Goal: Task Accomplishment & Management: Use online tool/utility

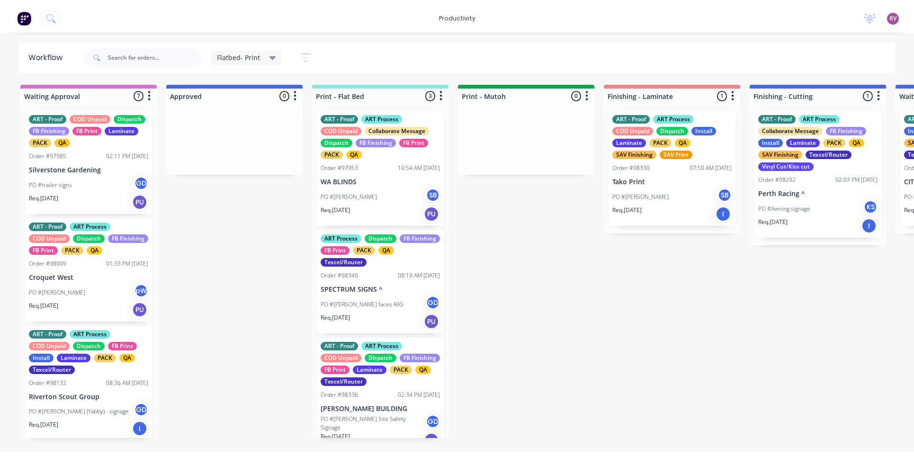
scroll to position [13, 0]
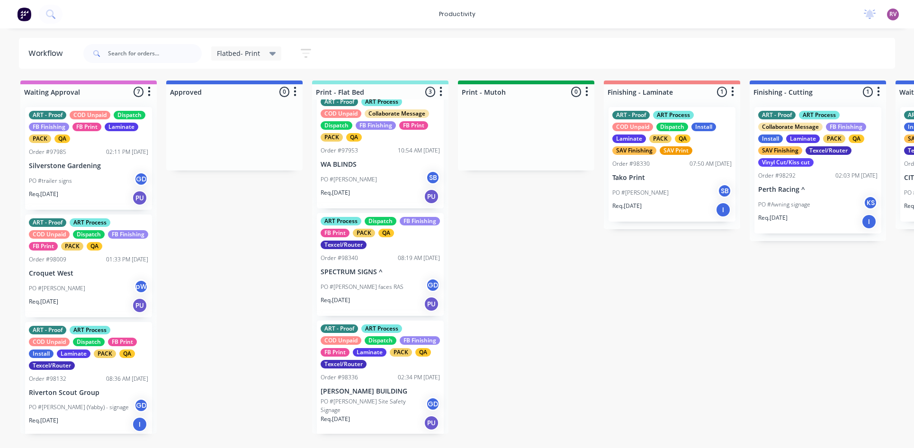
click at [397, 416] on div "Req. [DATE] PU" at bounding box center [380, 423] width 119 height 16
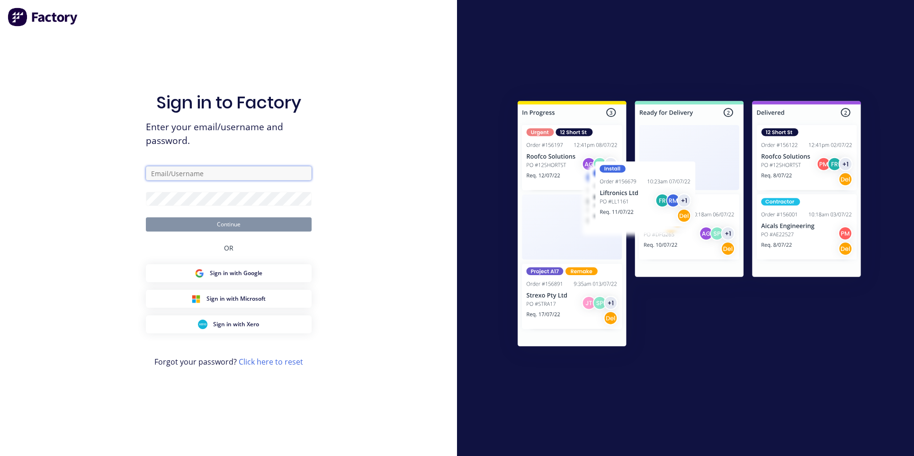
type input "[EMAIL_ADDRESS][DOMAIN_NAME]"
click at [259, 227] on button "Continue" at bounding box center [229, 224] width 166 height 14
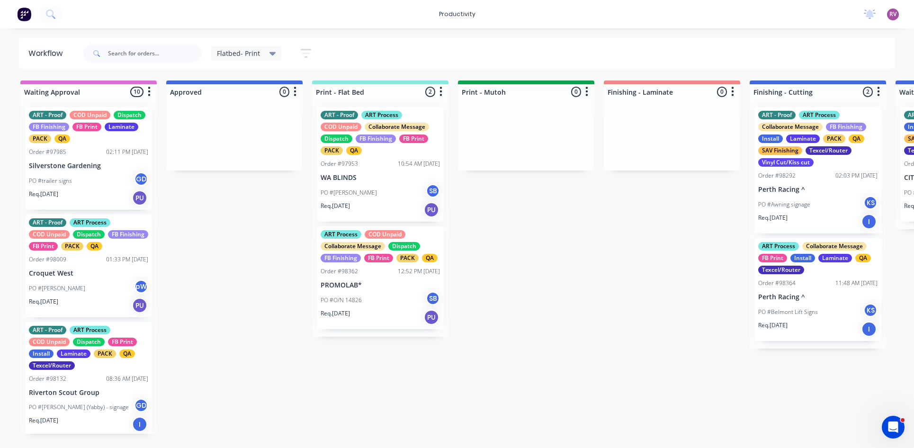
click at [267, 55] on div "Flatbed- Print" at bounding box center [246, 53] width 59 height 9
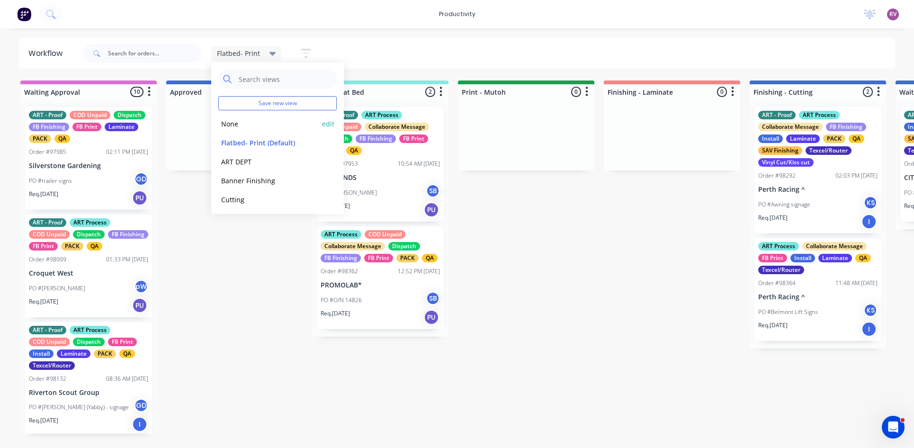
click at [237, 123] on button "None" at bounding box center [268, 123] width 101 height 11
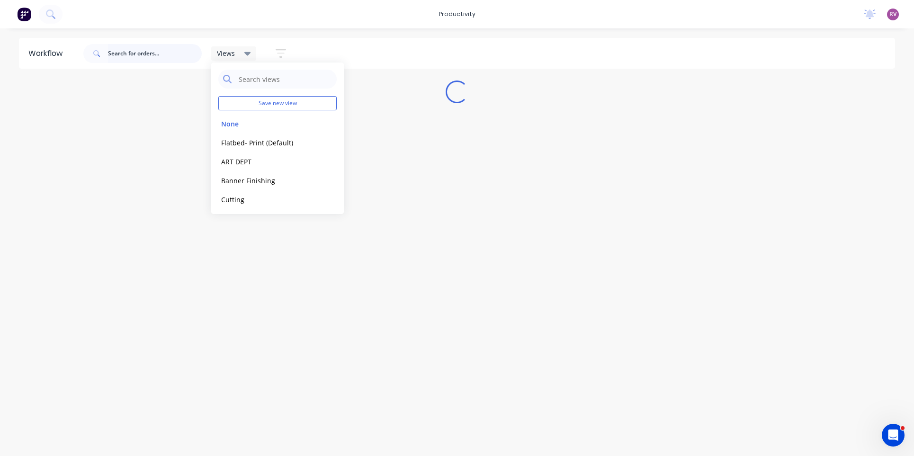
click at [162, 55] on input "text" at bounding box center [155, 53] width 94 height 19
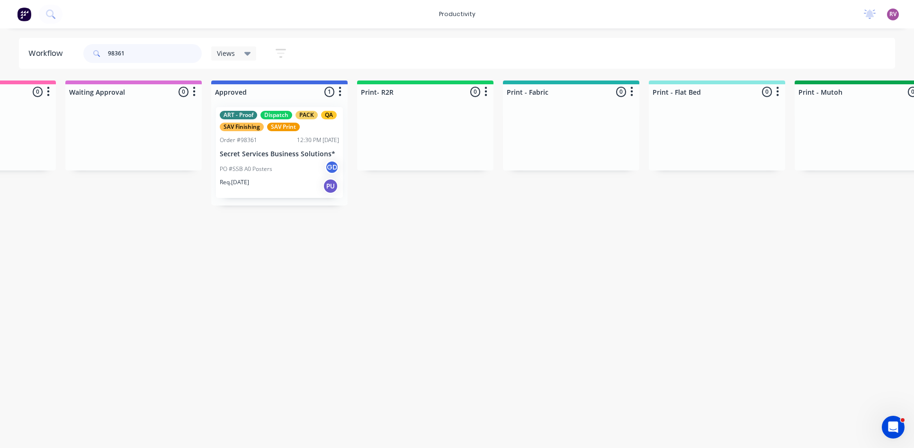
scroll to position [0, 845]
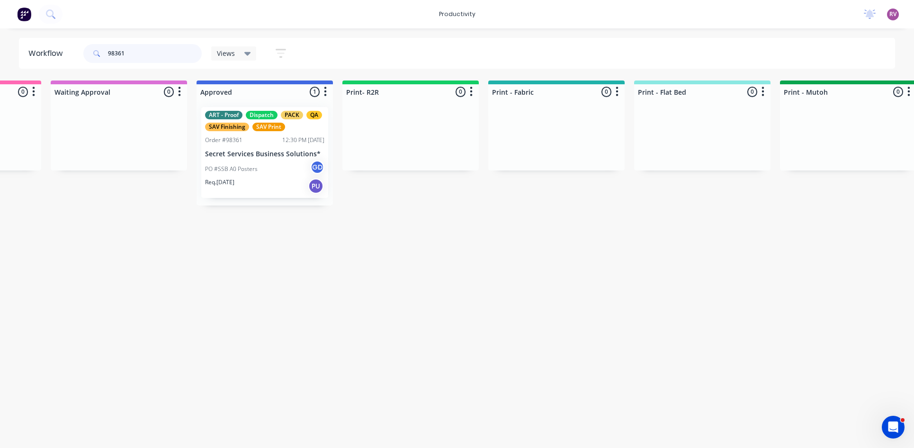
type input "98361"
